Goal: Task Accomplishment & Management: Manage account settings

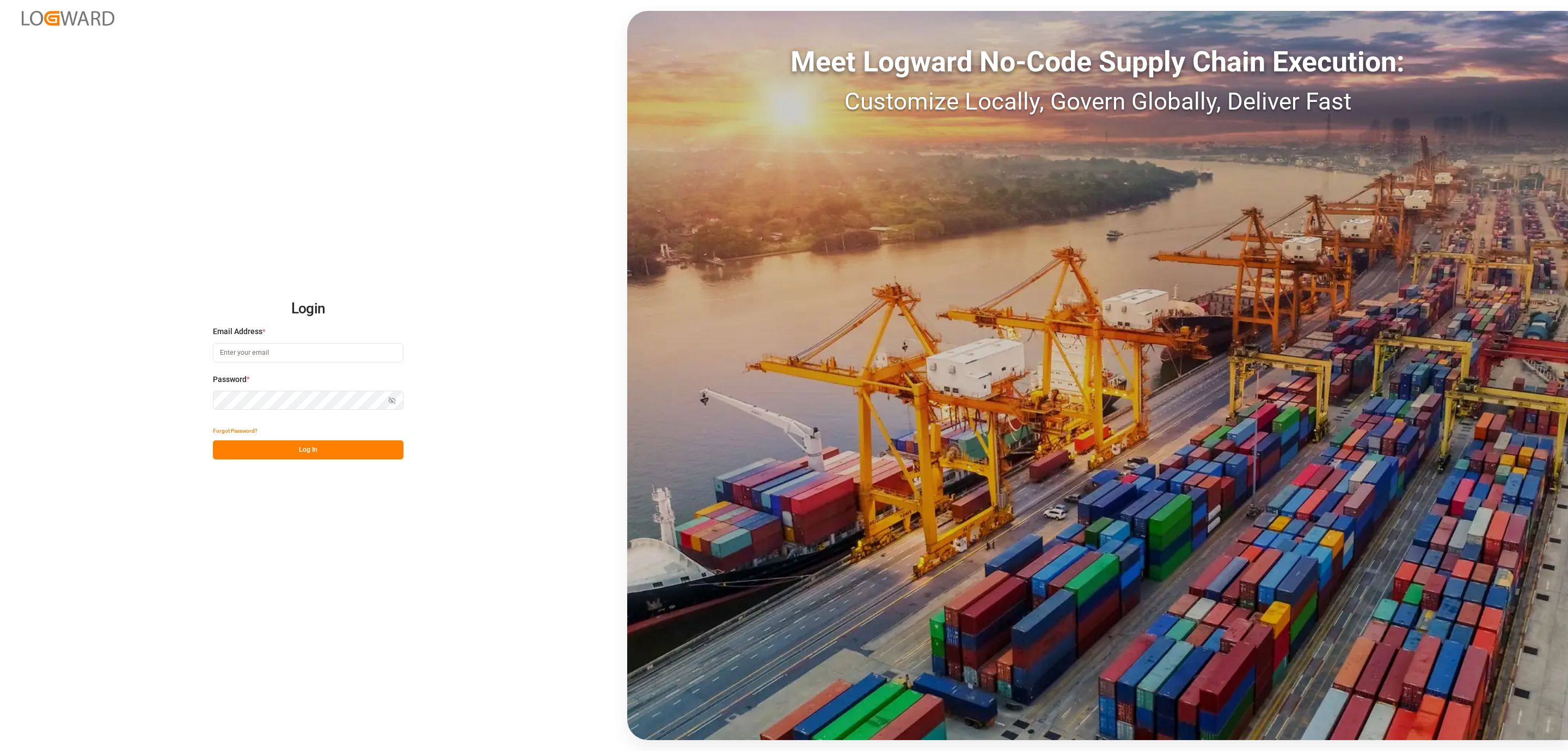
type input "[PERSON_NAME][EMAIL_ADDRESS][DOMAIN_NAME]"
click at [333, 444] on button "Log In" at bounding box center [308, 450] width 191 height 19
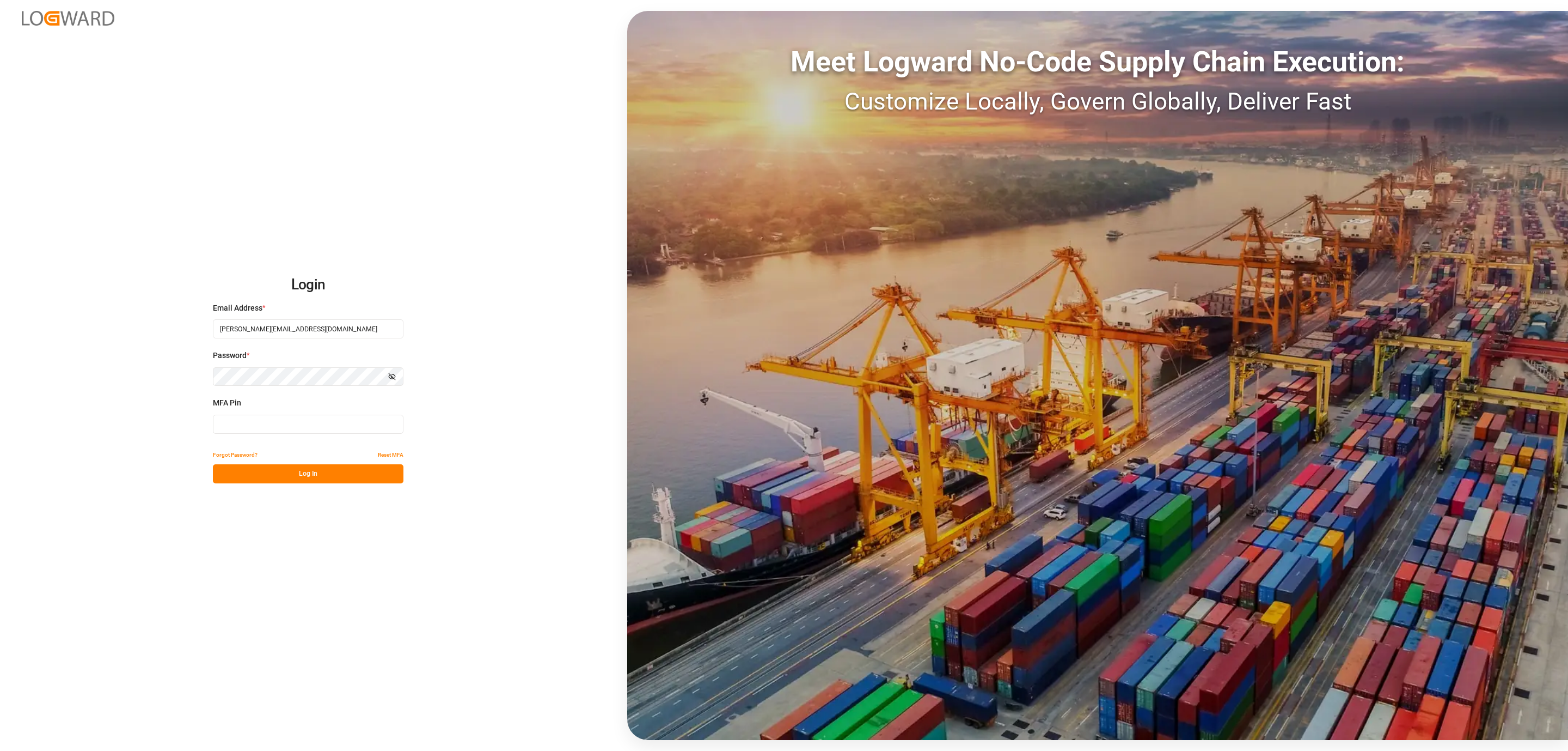
click at [267, 423] on input at bounding box center [308, 424] width 191 height 19
type input "068643"
click at [267, 469] on button "Log In" at bounding box center [308, 473] width 191 height 19
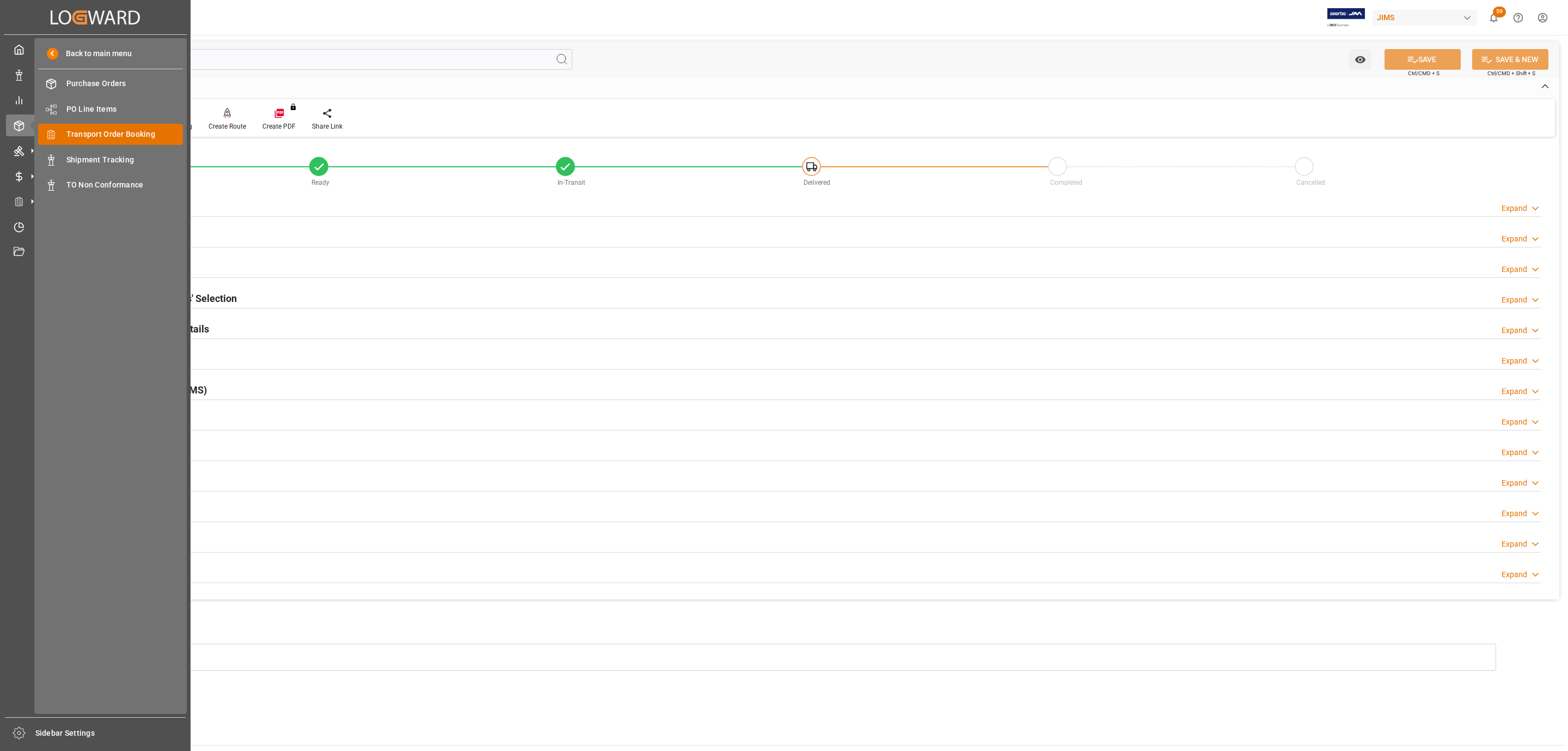
click at [133, 132] on span "Transport Order Booking" at bounding box center [124, 134] width 117 height 12
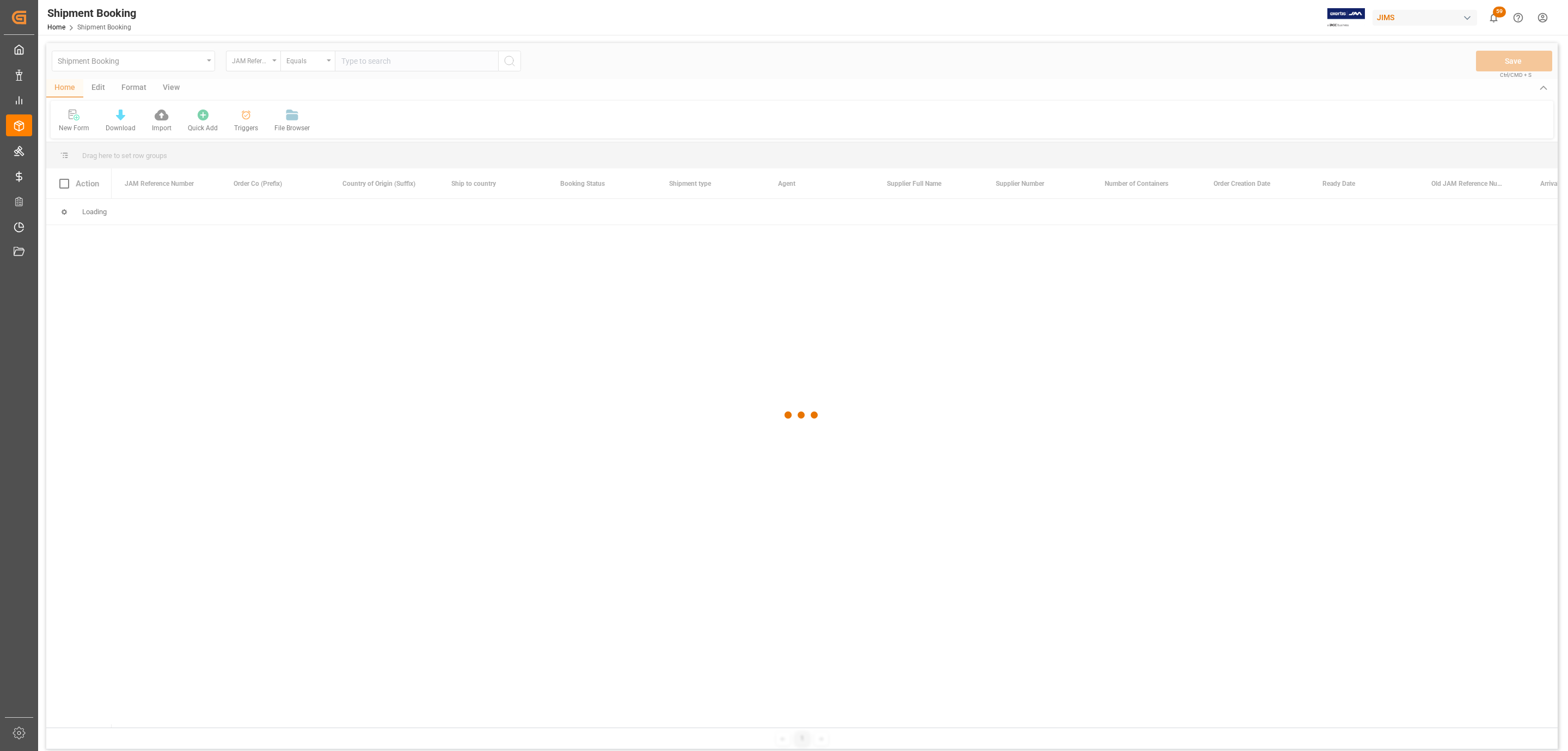
click at [362, 62] on div at bounding box center [802, 415] width 1511 height 744
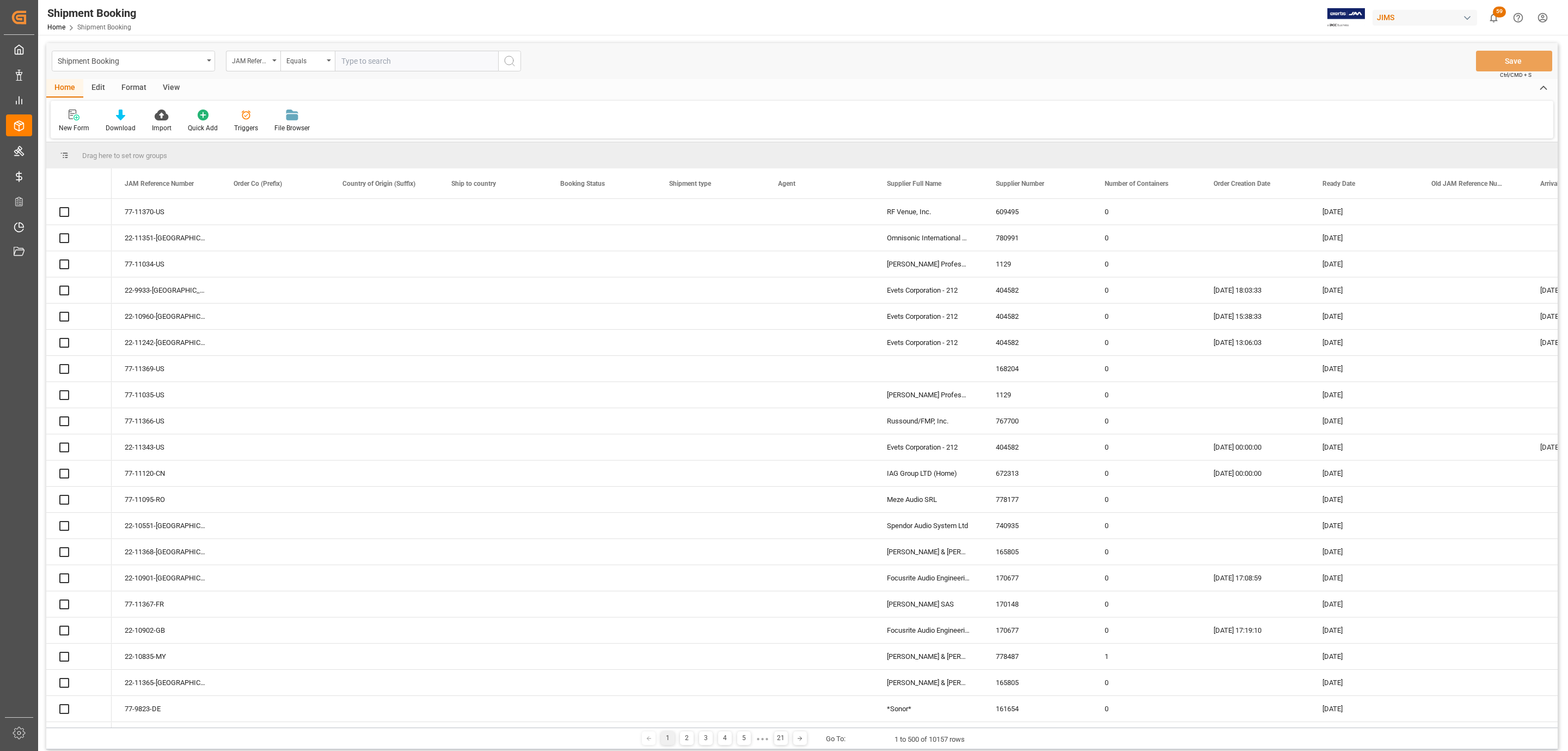
click at [364, 53] on input "text" at bounding box center [417, 61] width 163 height 21
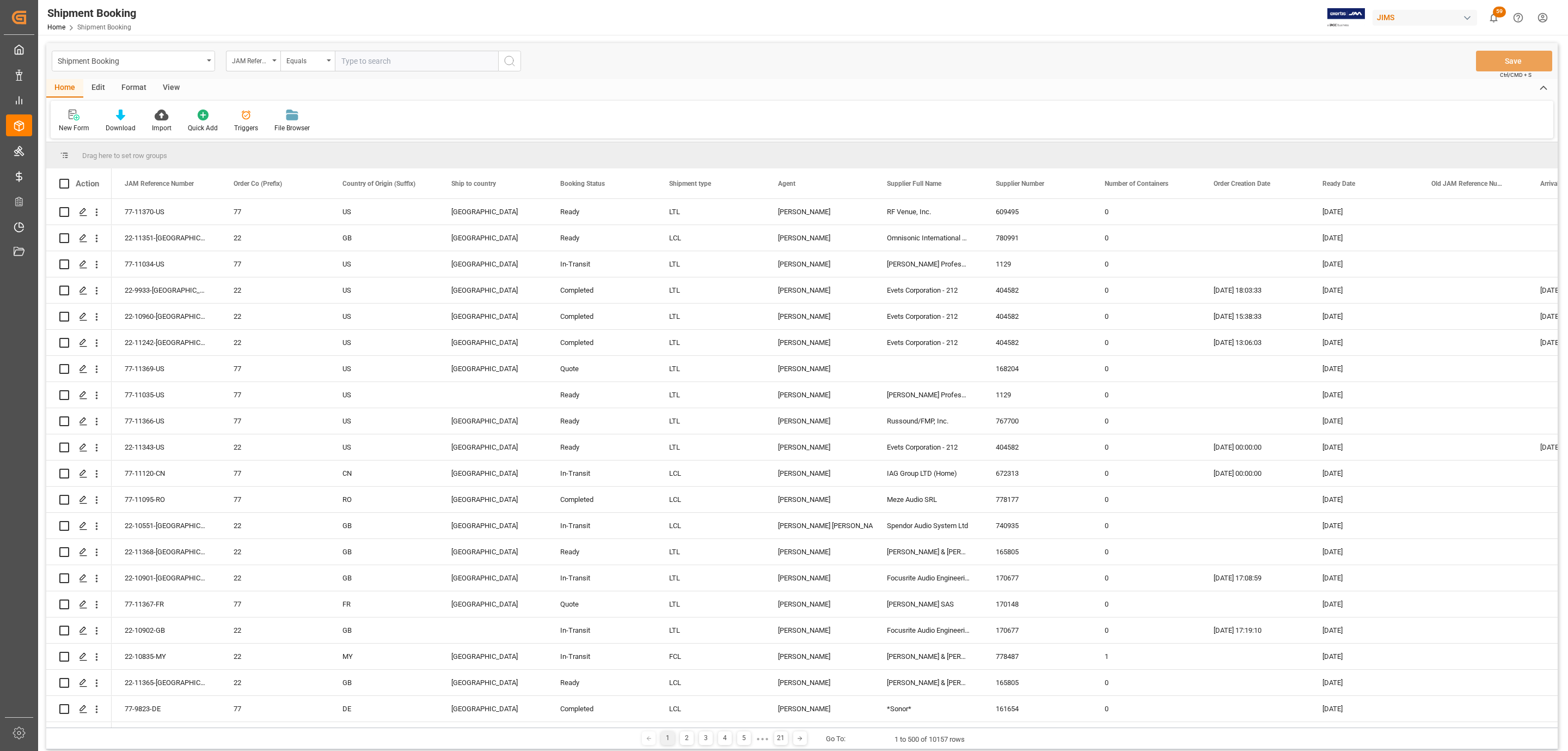
paste input "77-11295-US"
type input "77-11295-US"
click at [513, 63] on icon "search button" at bounding box center [509, 61] width 13 height 13
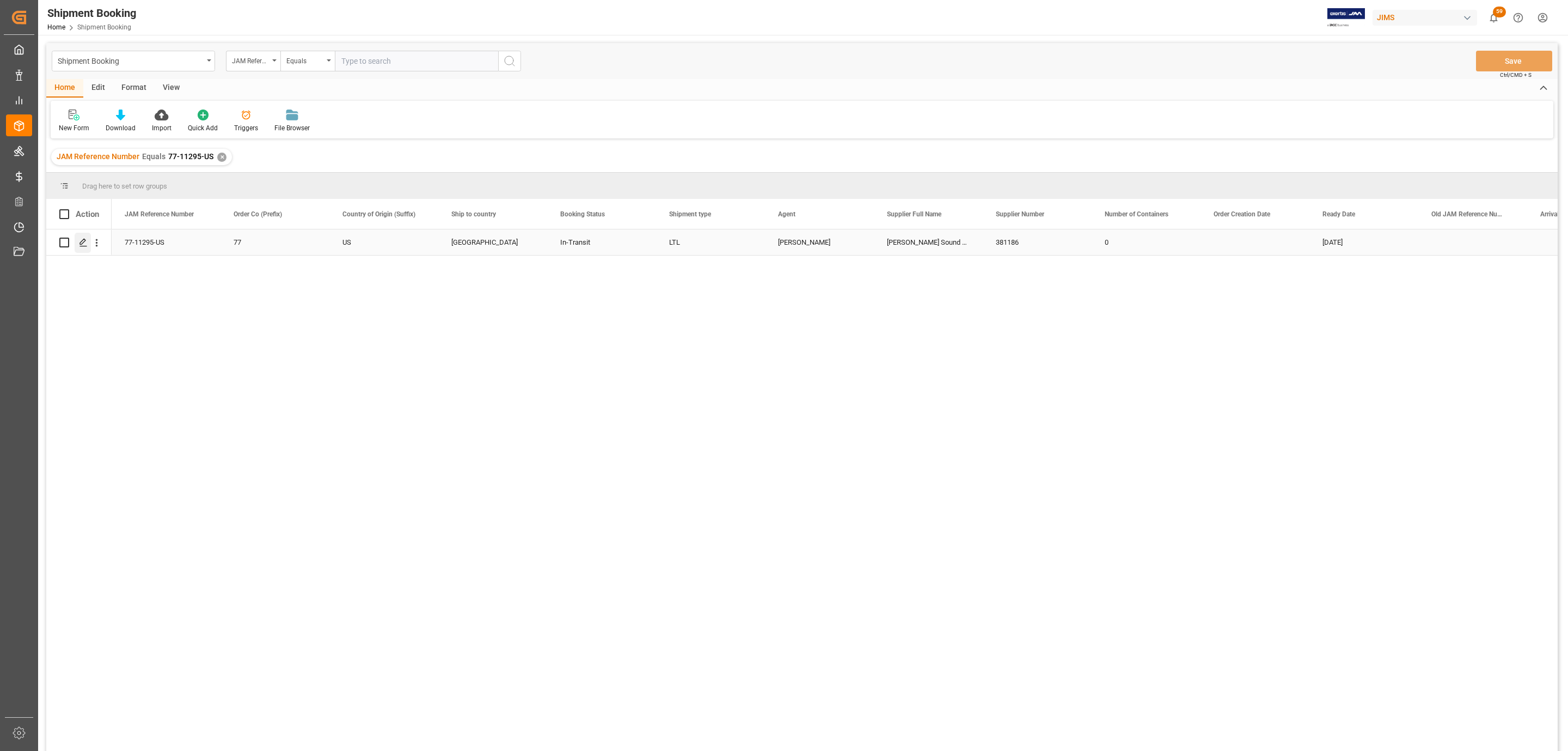
click at [81, 240] on icon "Press SPACE to select this row." at bounding box center [83, 242] width 9 height 9
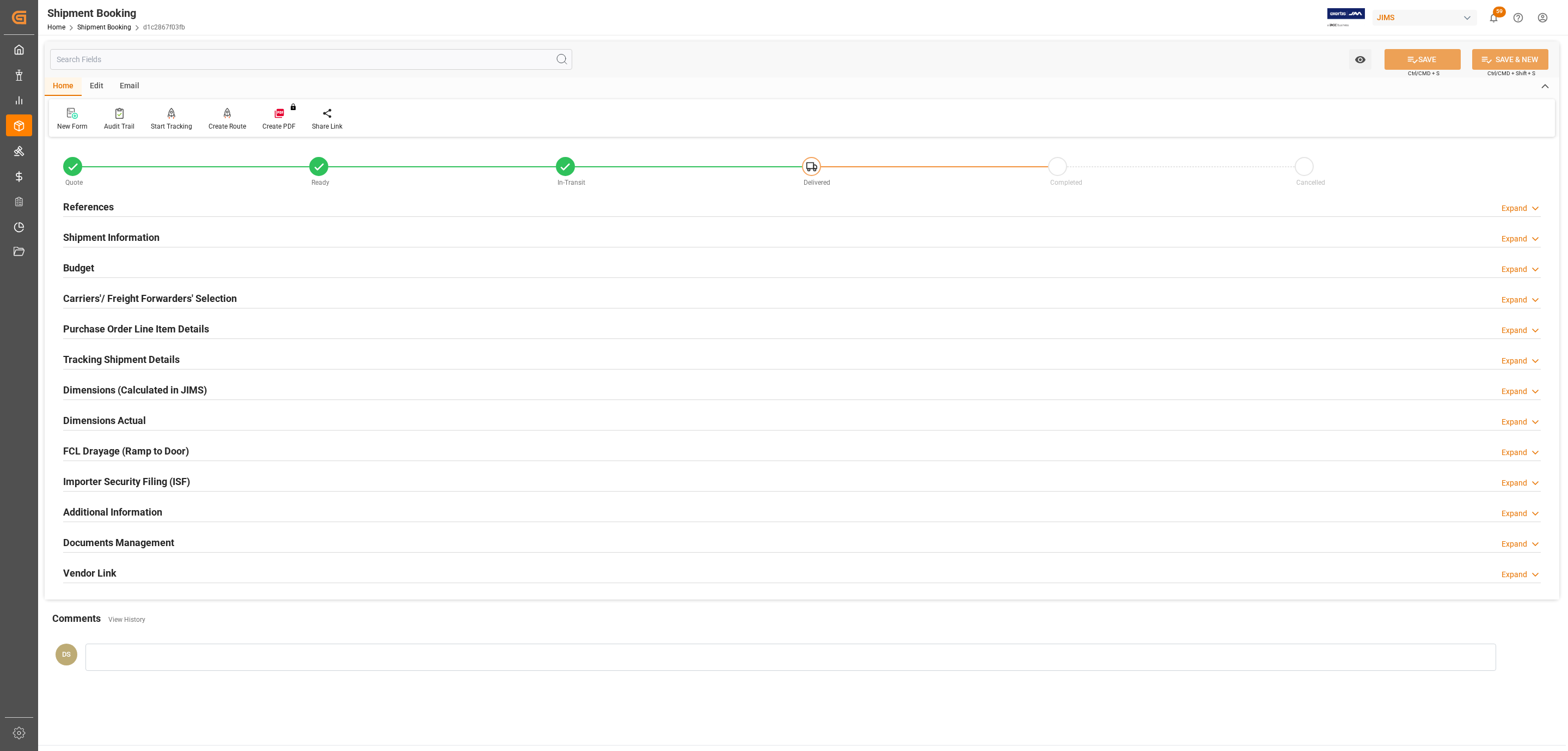
click at [139, 266] on div "Budget Expand" at bounding box center [802, 267] width 1478 height 21
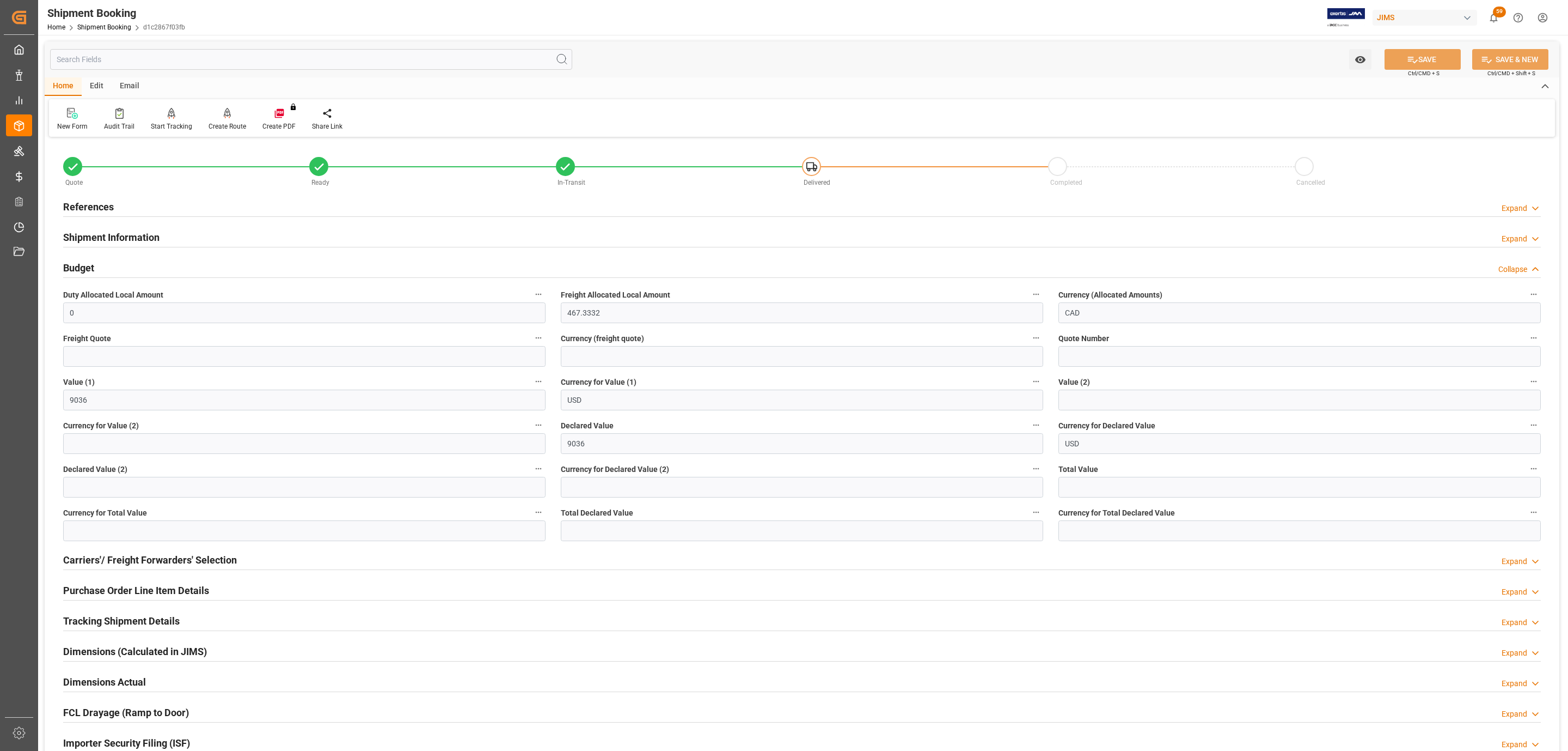
click at [98, 212] on h2 "References" at bounding box center [88, 206] width 51 height 15
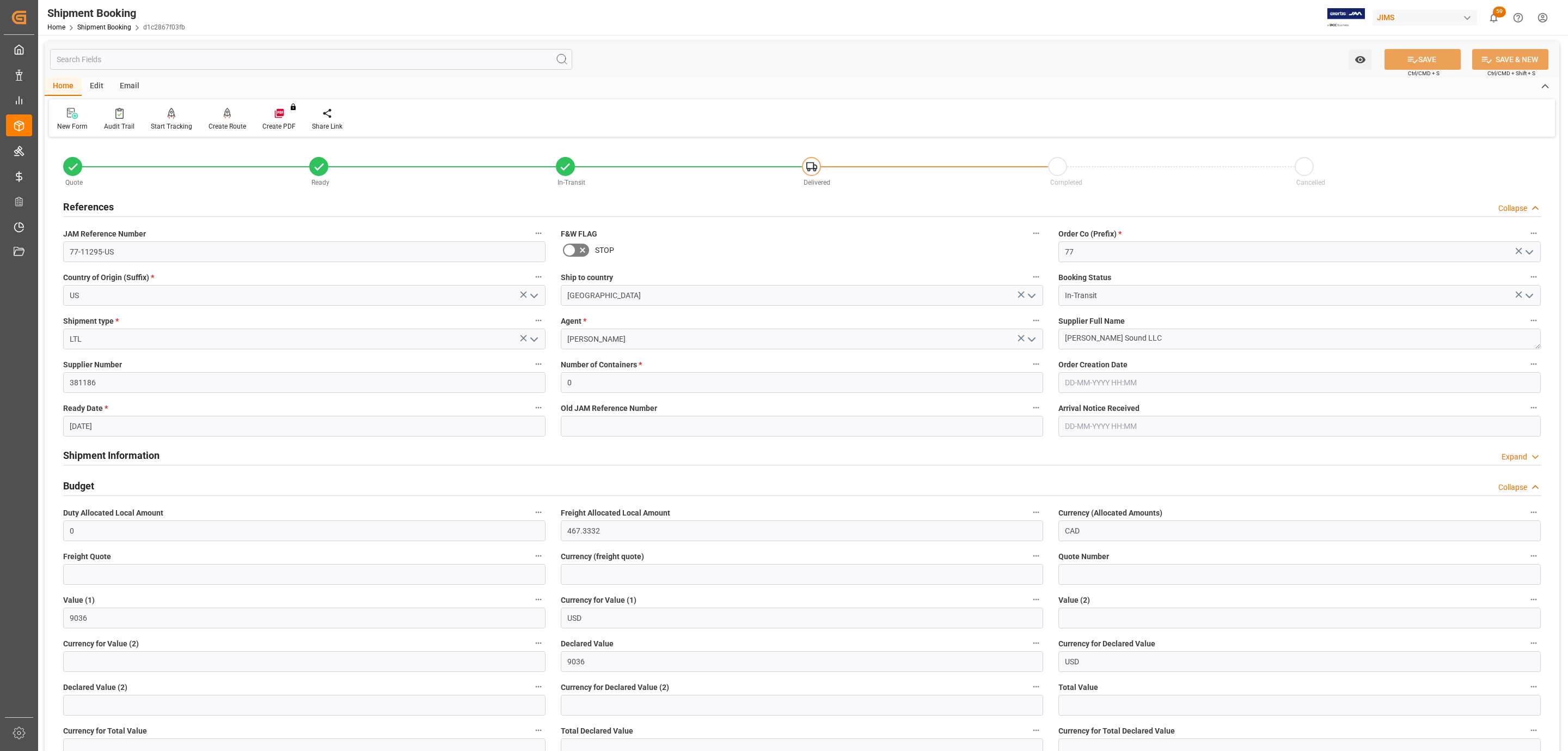
scroll to position [549, 0]
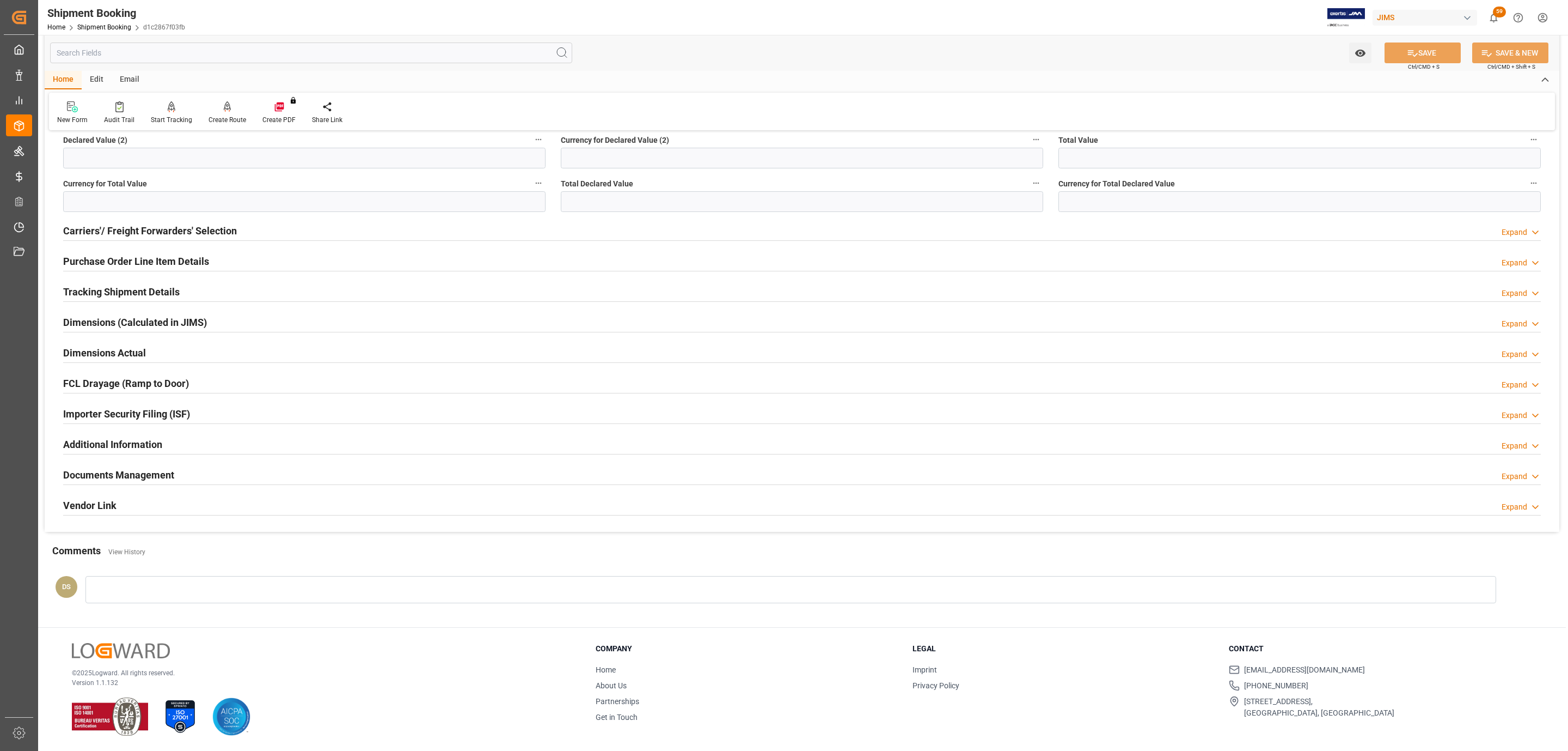
click at [117, 471] on h2 "Documents Management" at bounding box center [118, 475] width 111 height 15
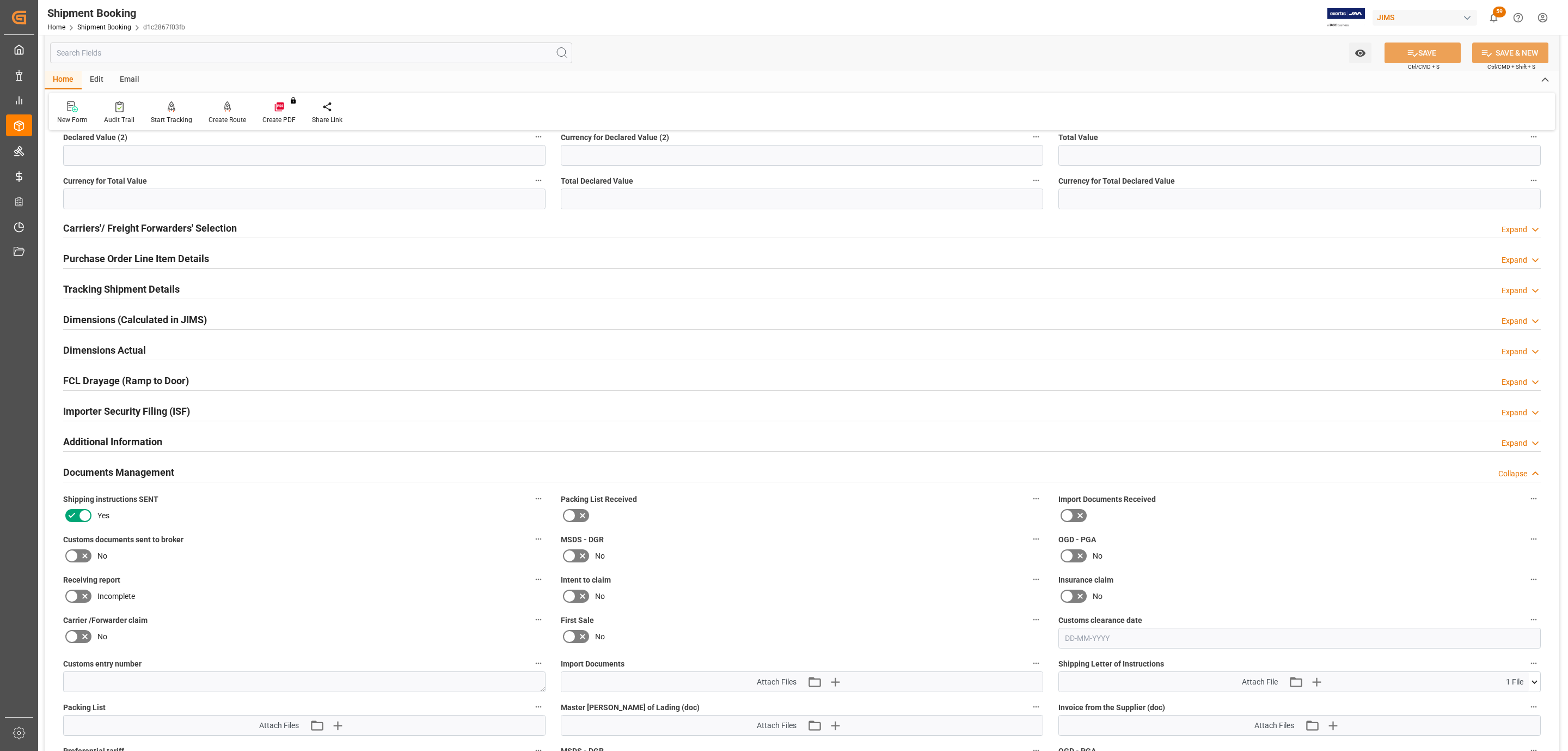
click at [81, 567] on div "Customs documents sent to broker No" at bounding box center [304, 548] width 498 height 40
click at [82, 559] on icon at bounding box center [85, 556] width 13 height 13
click at [0, 0] on input "checkbox" at bounding box center [0, 0] width 0 height 0
click at [838, 682] on icon "button" at bounding box center [835, 681] width 10 height 10
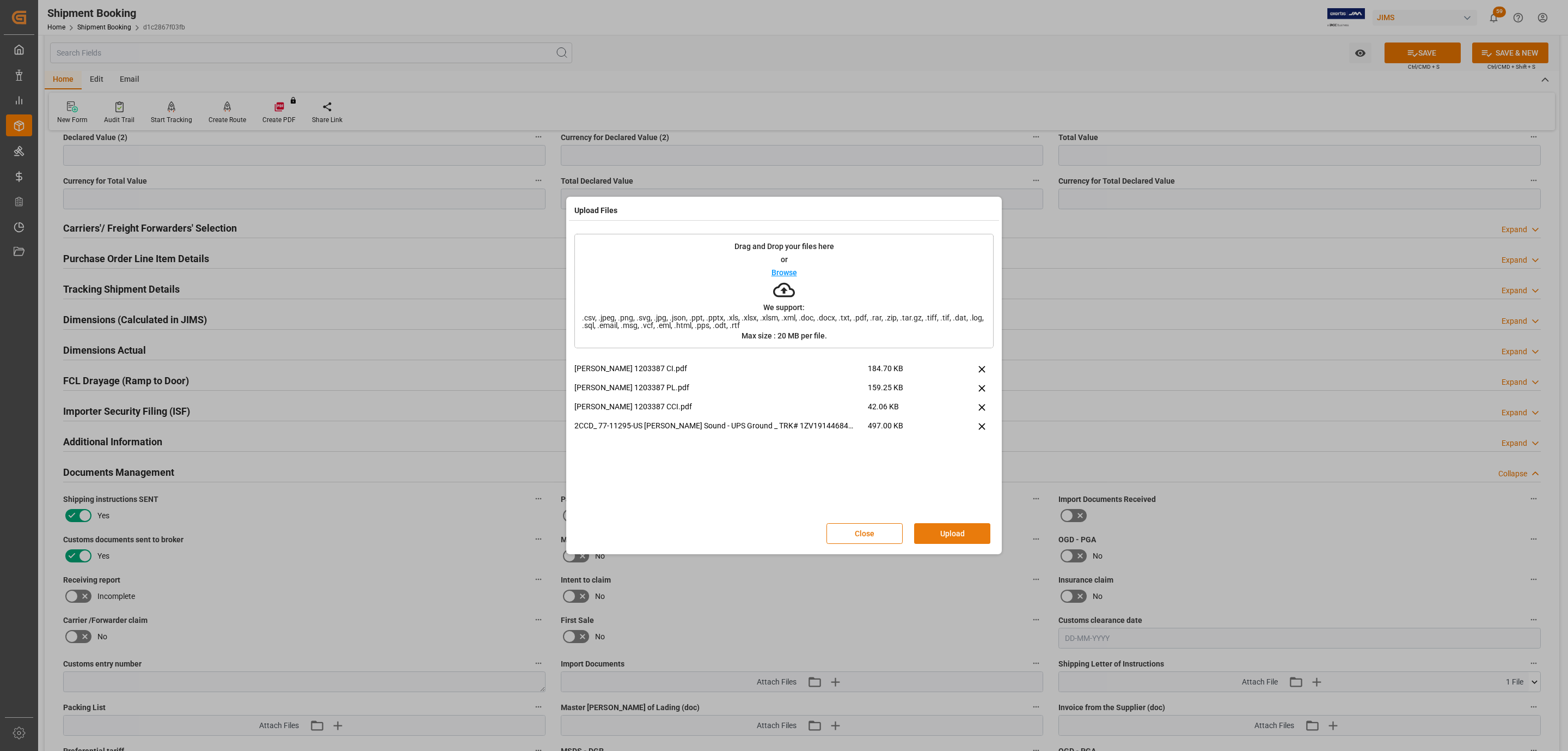
click at [965, 536] on button "Upload" at bounding box center [952, 533] width 76 height 21
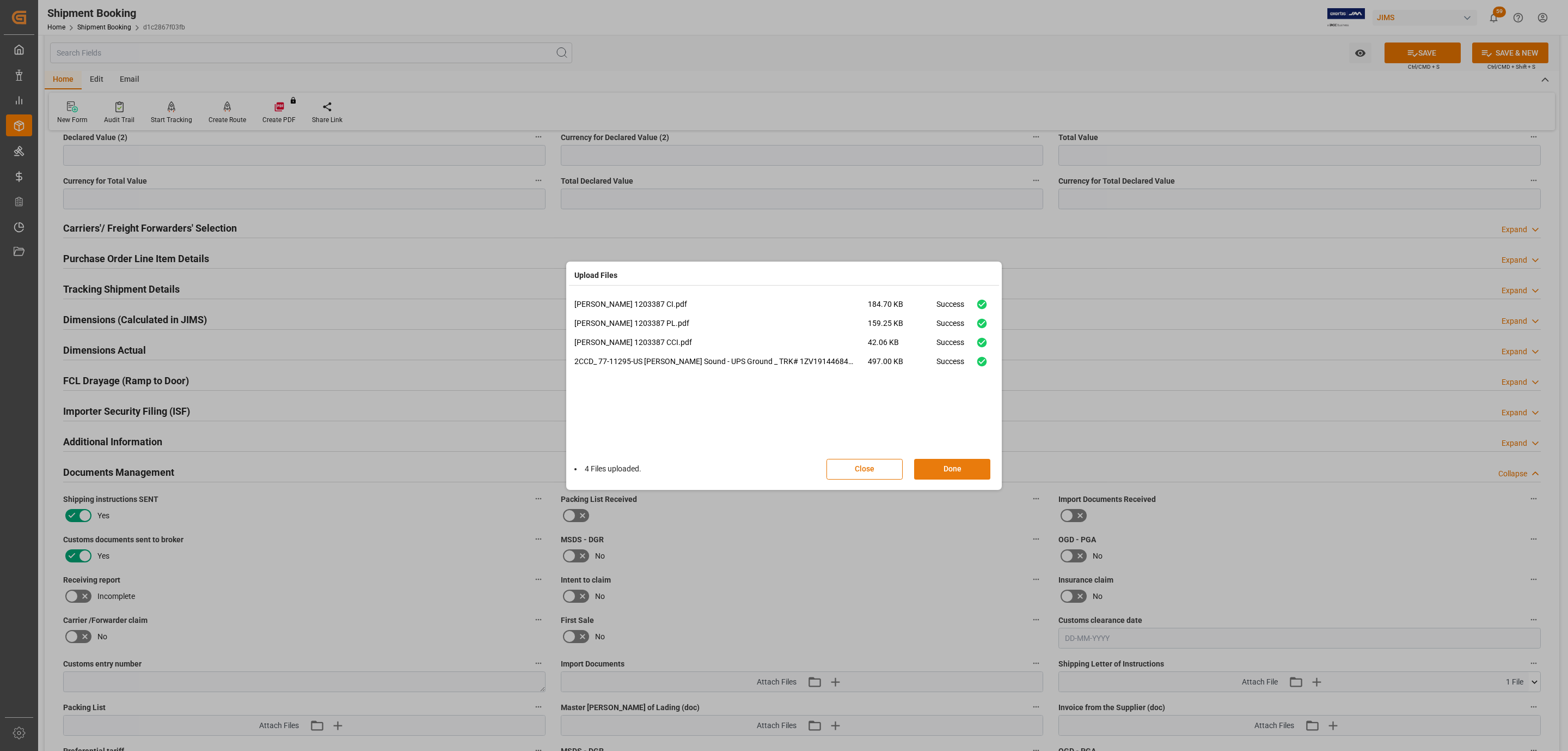
click at [957, 466] on button "Done" at bounding box center [952, 468] width 76 height 21
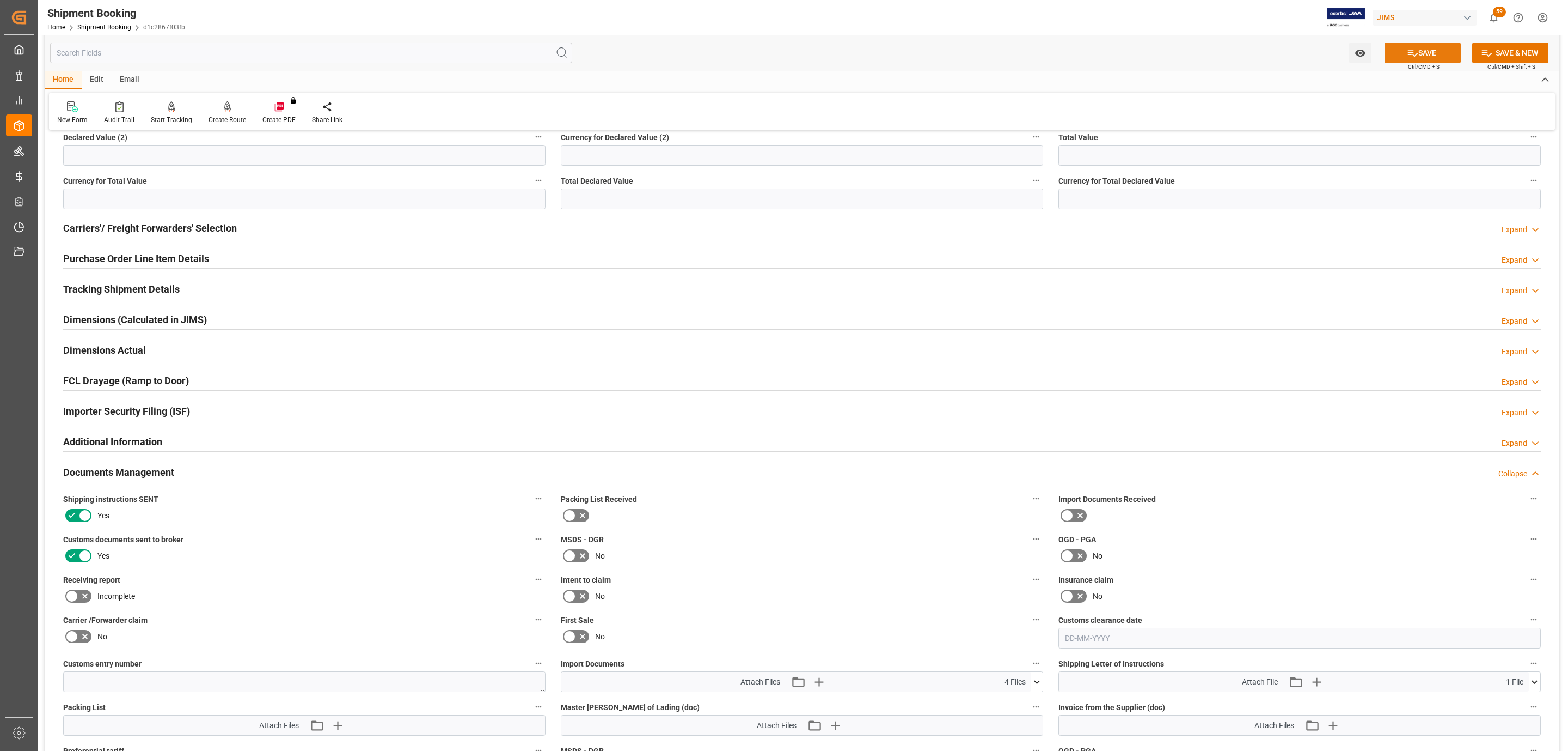
click at [1422, 51] on button "SAVE" at bounding box center [1423, 53] width 76 height 21
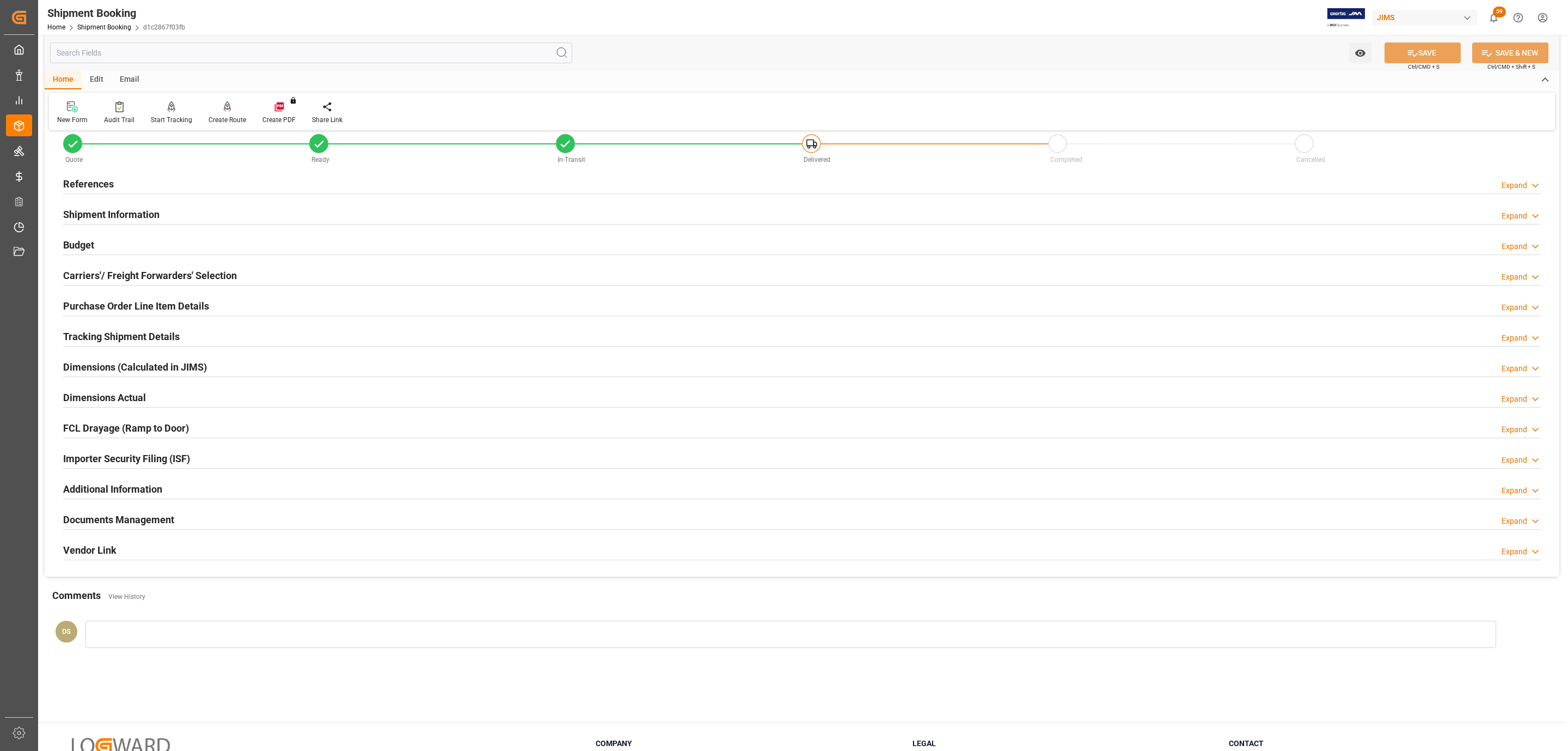
scroll to position [0, 0]
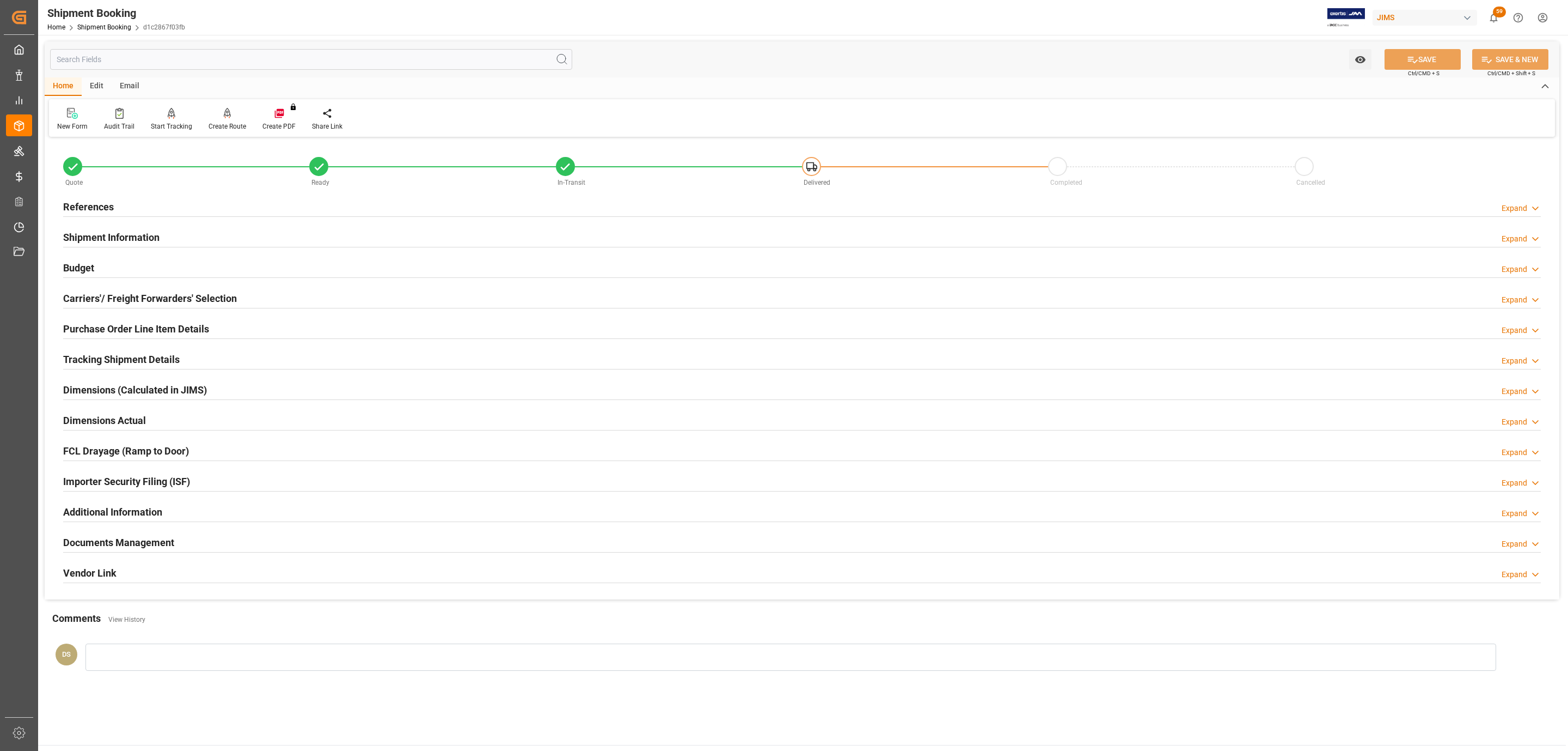
click at [162, 212] on div "References Expand" at bounding box center [802, 205] width 1478 height 21
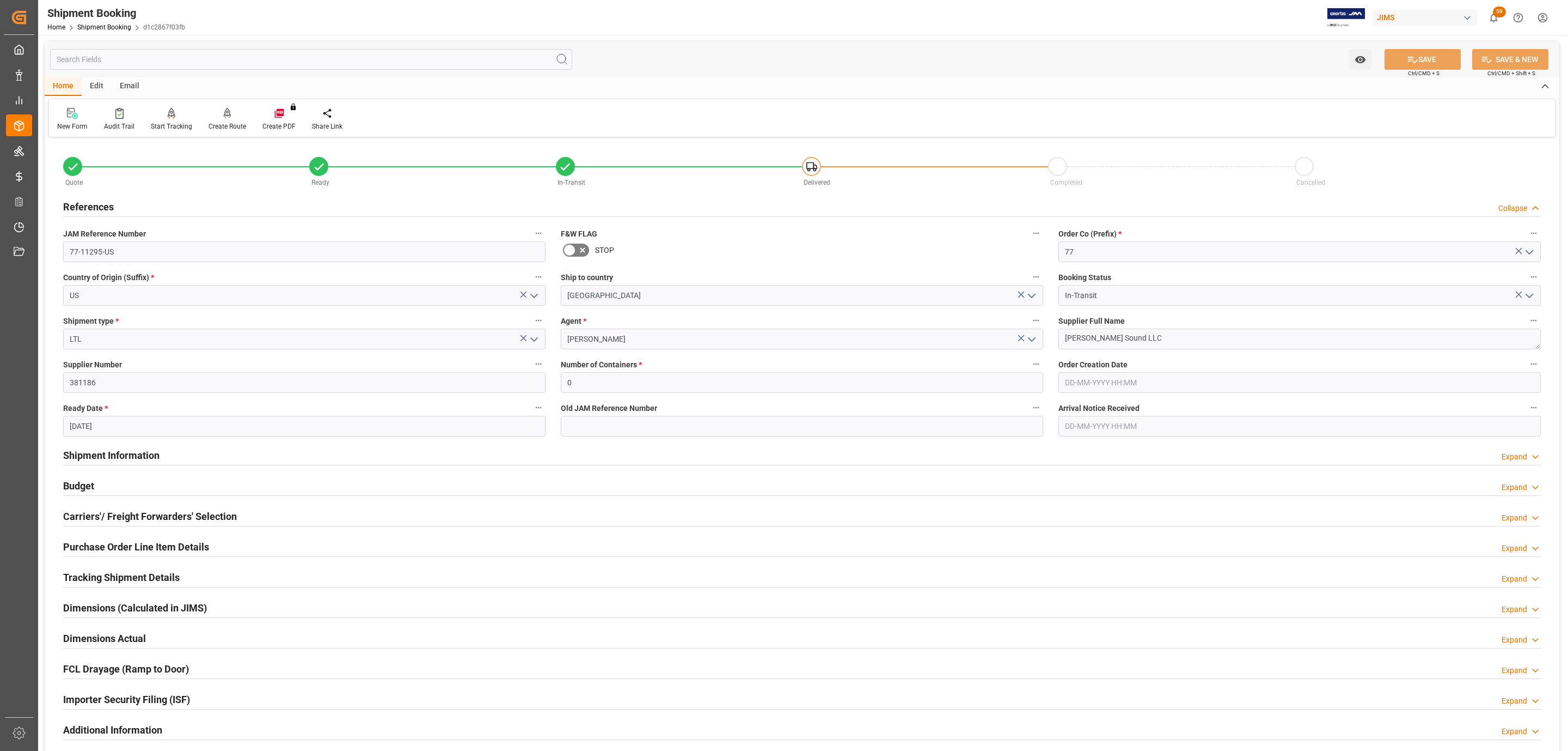
click at [164, 513] on h2 "Carriers'/ Freight Forwarders' Selection" at bounding box center [149, 516] width 173 height 15
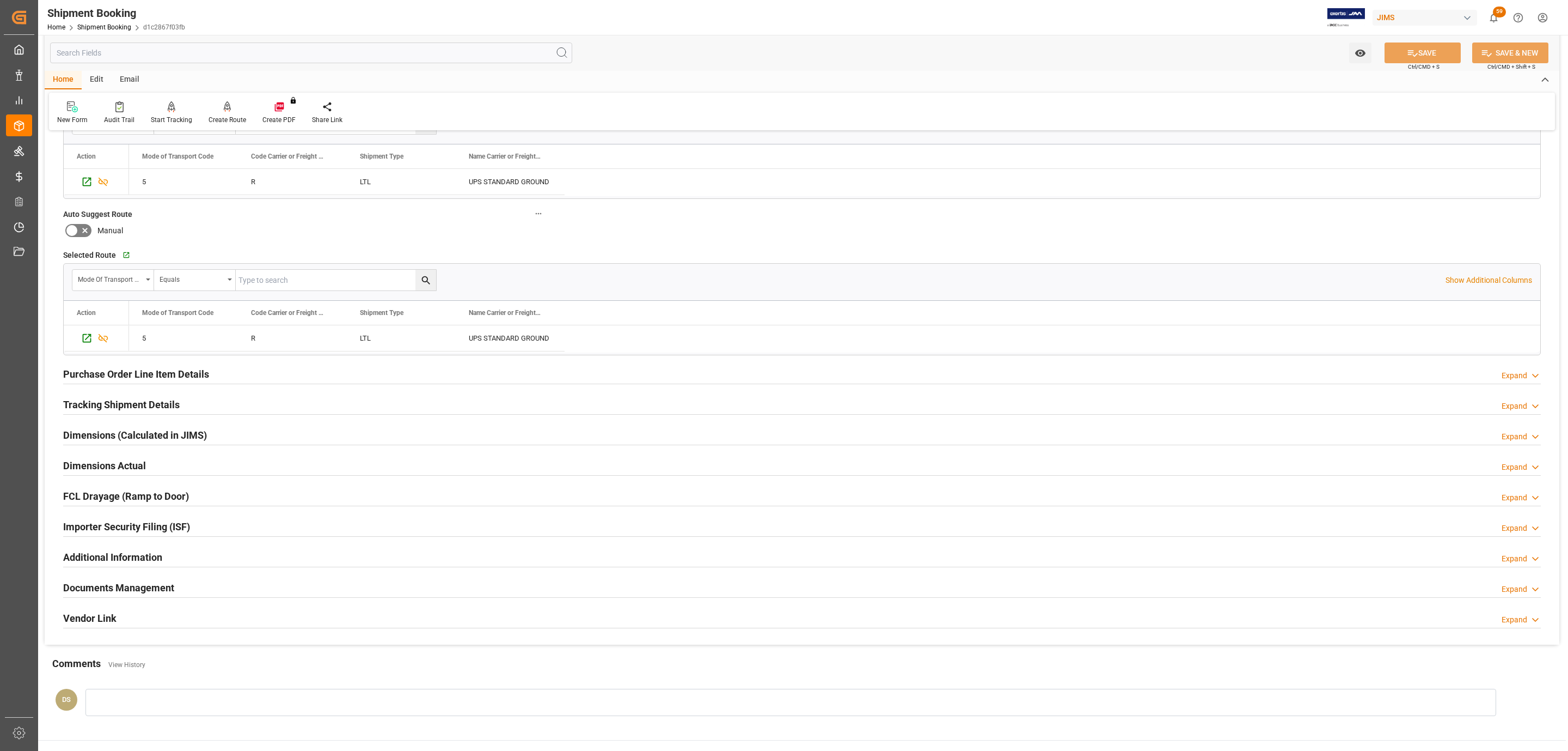
scroll to position [562, 0]
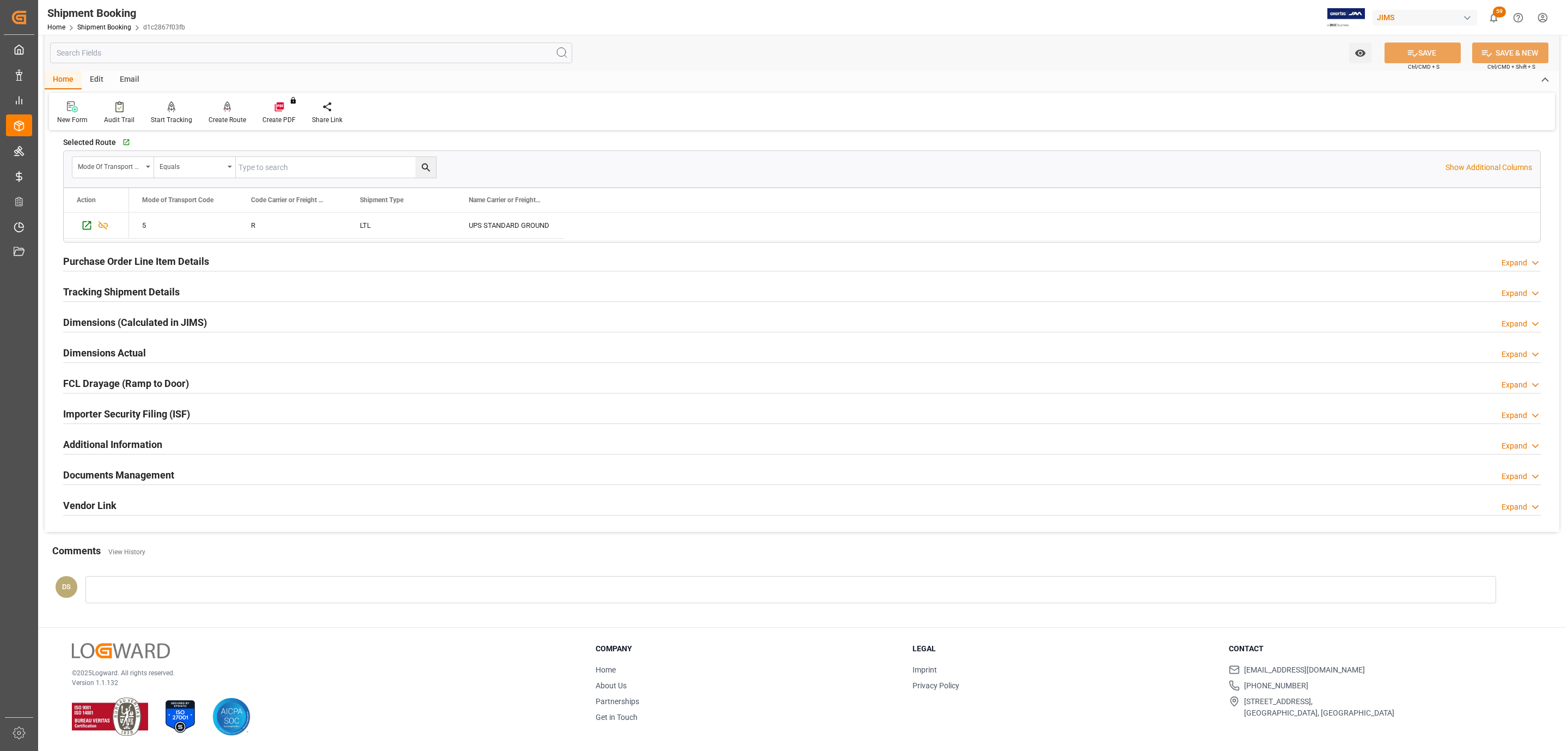
click at [135, 464] on div "Documents Management" at bounding box center [118, 474] width 111 height 21
